Goal: Task Accomplishment & Management: Complete application form

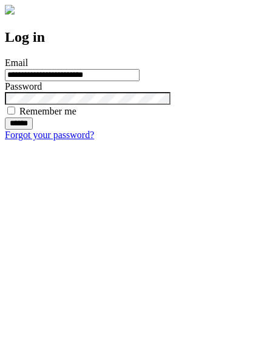
type input "**********"
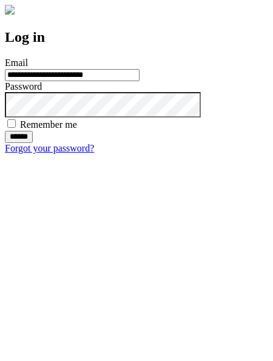
click at [33, 143] on input "******" at bounding box center [19, 137] width 28 height 12
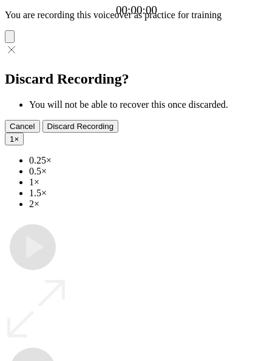
type input "**********"
